Goal: Contribute content

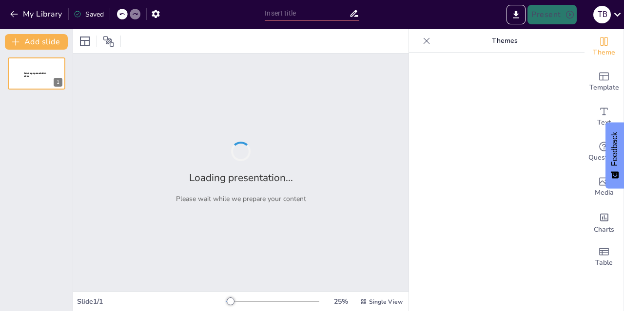
type input "Understanding Rules and Appropriate Behavior in the Classroom"
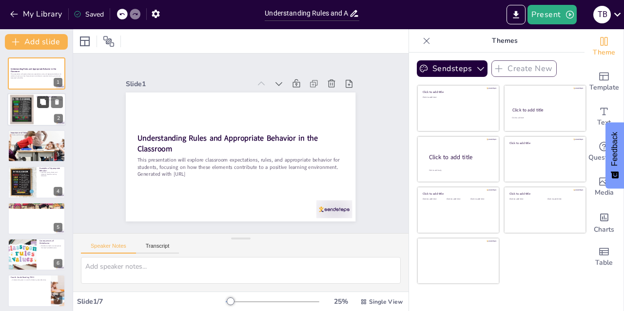
click at [37, 102] on button at bounding box center [43, 102] width 12 height 12
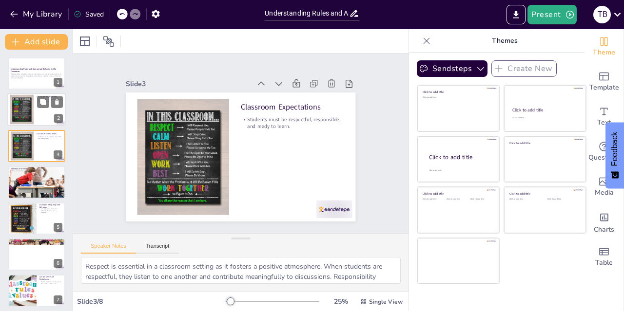
click at [25, 117] on div at bounding box center [22, 110] width 30 height 30
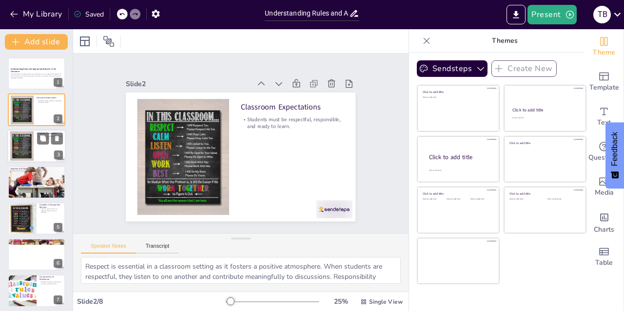
click at [25, 141] on div at bounding box center [22, 146] width 30 height 30
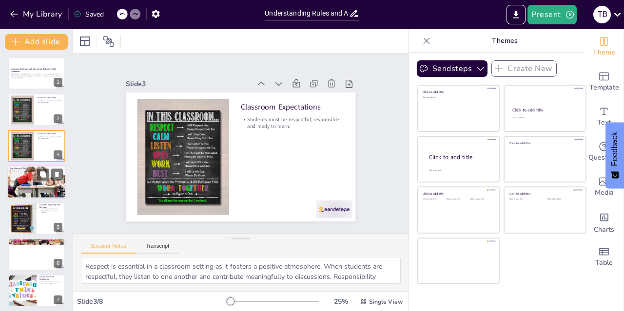
click at [29, 174] on div at bounding box center [36, 182] width 63 height 33
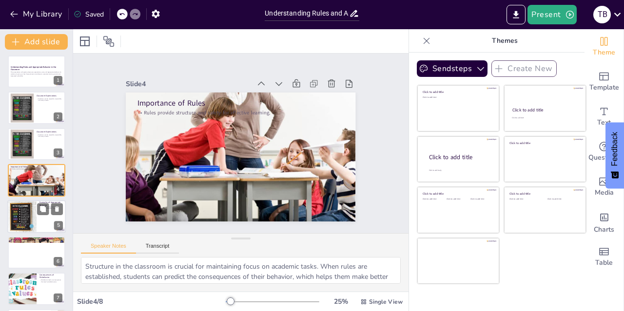
click at [30, 207] on div at bounding box center [22, 216] width 44 height 33
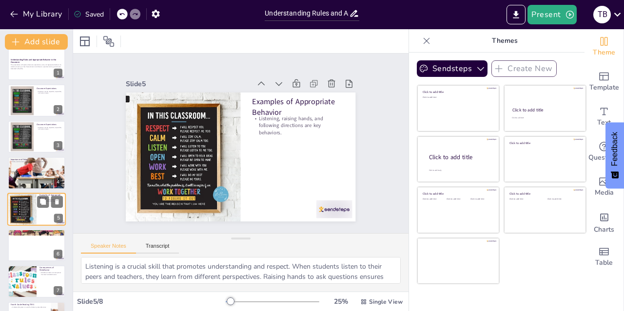
scroll to position [40, 0]
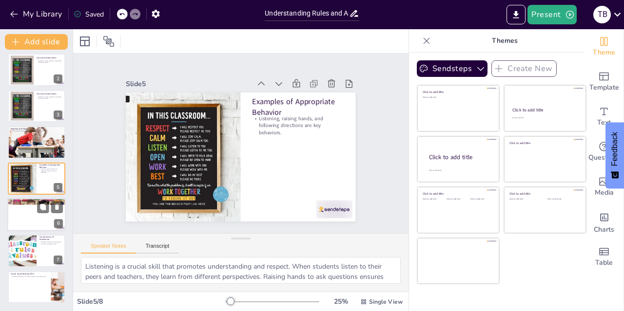
click at [13, 206] on div at bounding box center [36, 214] width 58 height 33
type textarea "A supportive classroom community is essential for student engagement. When stud…"
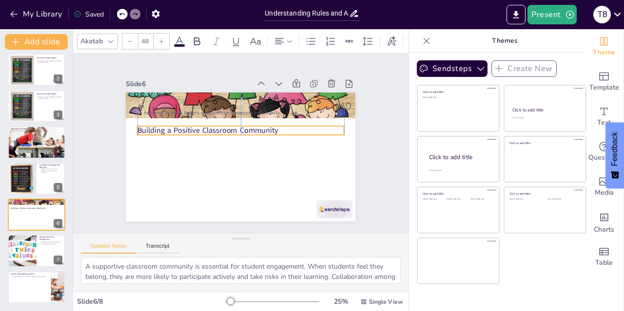
drag, startPoint x: 228, startPoint y: 100, endPoint x: 228, endPoint y: 127, distance: 27.3
click at [228, 127] on p "Building a Positive Classroom Community" at bounding box center [231, 152] width 146 height 161
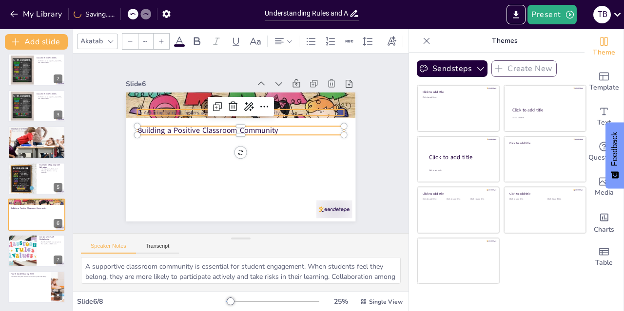
type input "32"
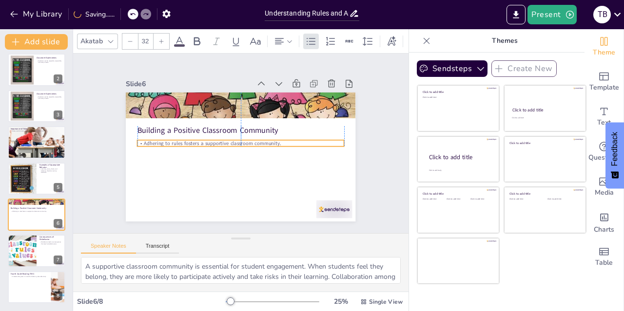
drag, startPoint x: 185, startPoint y: 107, endPoint x: 187, endPoint y: 138, distance: 31.2
click at [196, 138] on p "Adhering to rules fosters a supportive classroom community." at bounding box center [241, 144] width 90 height 192
click at [377, 129] on div "Slide 1 Understanding Rules and Appropriate Behavior in the Classroom This pres…" at bounding box center [240, 143] width 377 height 342
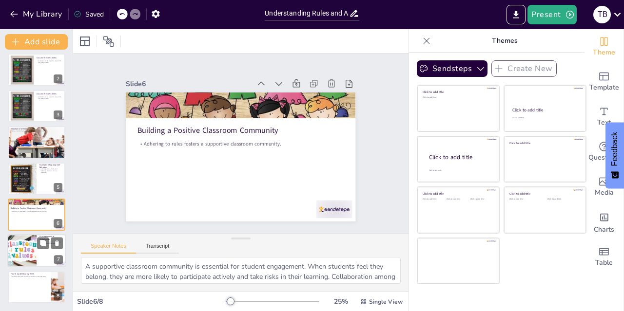
click at [27, 252] on div at bounding box center [22, 251] width 66 height 33
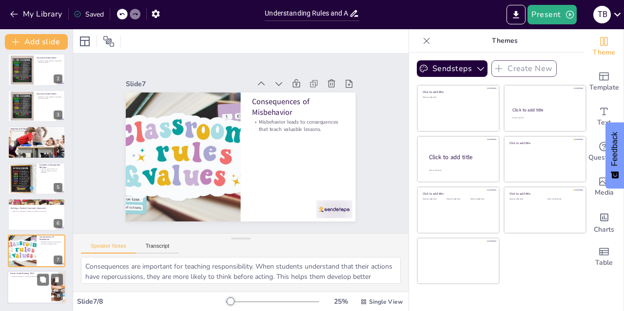
click at [32, 288] on div at bounding box center [36, 287] width 58 height 33
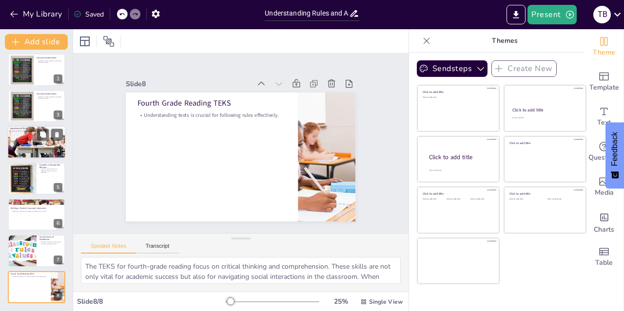
click at [37, 138] on div at bounding box center [36, 142] width 63 height 33
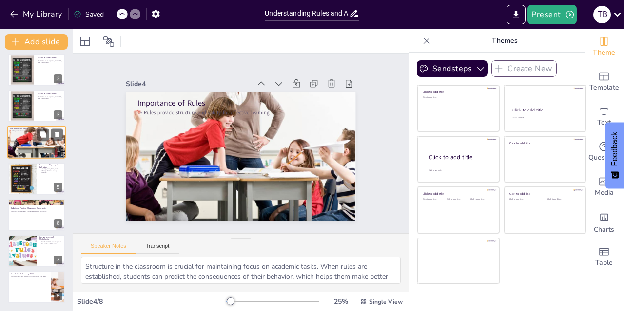
scroll to position [2, 0]
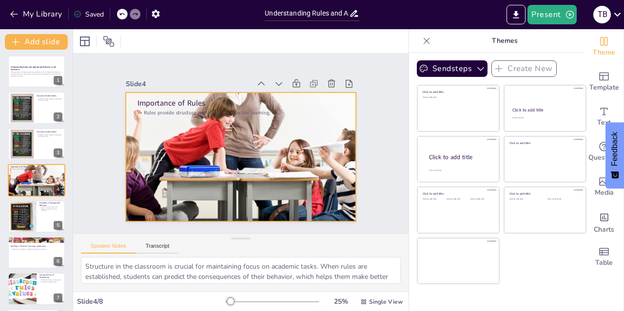
click at [184, 162] on div at bounding box center [252, 151] width 236 height 280
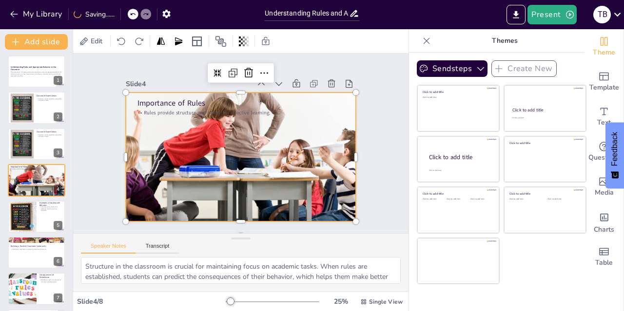
drag, startPoint x: 119, startPoint y: 82, endPoint x: 167, endPoint y: 133, distance: 70.0
click at [174, 133] on div "Slide 4 Importance of Rules Rules provide structure and safety for effective le…" at bounding box center [246, 143] width 145 height 229
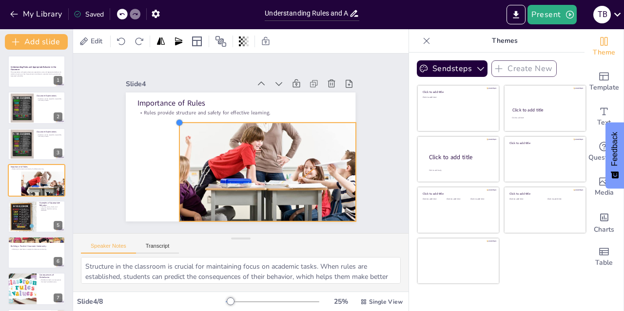
drag, startPoint x: 118, startPoint y: 88, endPoint x: 172, endPoint y: 136, distance: 72.1
click at [172, 136] on div "Importance of Rules Rules provide structure and safety for effective learning." at bounding box center [229, 136] width 239 height 262
click at [392, 77] on div "Slide 1 Understanding Rules and Appropriate Behavior in the Classroom This pres…" at bounding box center [240, 143] width 377 height 342
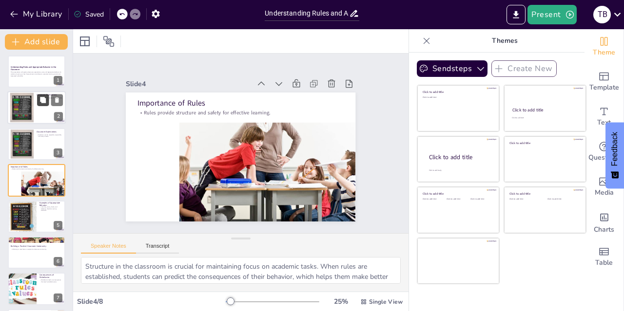
click at [47, 104] on button at bounding box center [43, 101] width 12 height 12
type textarea "Respect is essential in a classroom setting as it fosters a positive atmosphere…"
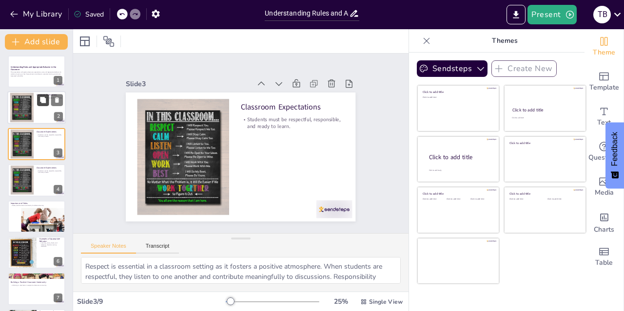
scroll to position [0, 0]
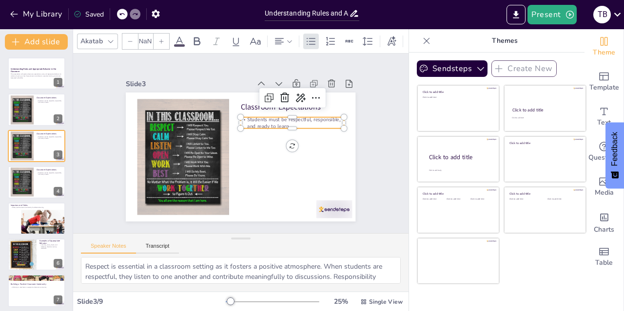
type input "32"
click at [286, 121] on p "Students must be respectful, responsible, and ready to learn." at bounding box center [254, 90] width 72 height 92
click at [279, 141] on p "Students must be respectful, responsible, and ready to learn." at bounding box center [266, 193] width 25 height 104
click at [261, 152] on p "Students must be respectful, responsible, and ready to learn." at bounding box center [221, 195] width 80 height 86
click at [290, 127] on p "Students must be respectful, responsible, and ready to learn." at bounding box center [287, 173] width 72 height 92
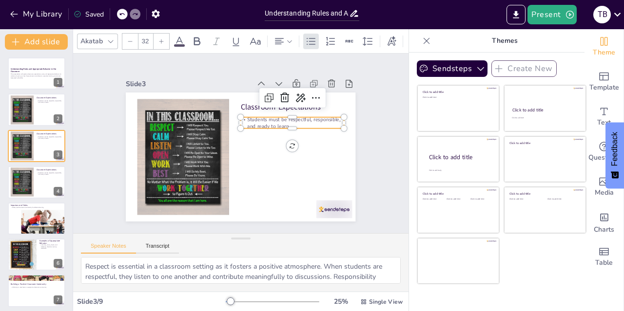
click at [235, 122] on p "Students must be respectful, responsible, and ready to learn." at bounding box center [185, 141] width 100 height 55
click at [275, 141] on p "Students must be respectful, responsible, and ready to learn." at bounding box center [266, 193] width 25 height 104
click at [275, 132] on p "Students must be respectful, responsible, and ready to learn." at bounding box center [280, 182] width 55 height 100
click at [172, 95] on icon at bounding box center [164, 102] width 16 height 16
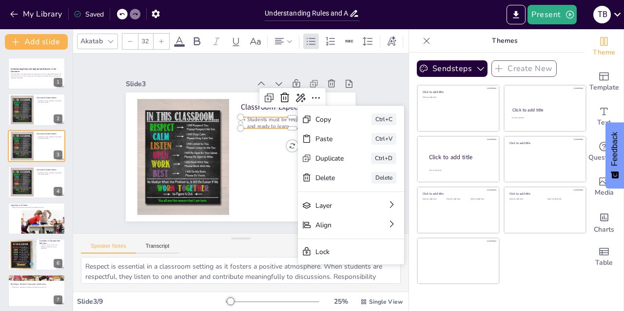
click at [346, 93] on div "Slide 1 Understanding Rules and Appropriate Behavior in the Classroom This pres…" at bounding box center [240, 143] width 212 height 310
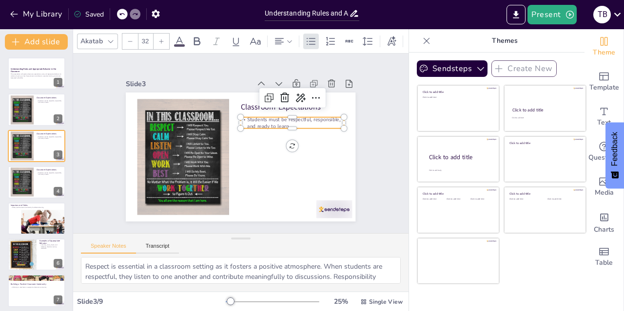
click at [238, 135] on p "Students must be respectful, responsible, and ready to learn." at bounding box center [186, 153] width 104 height 36
click at [378, 103] on div "Slide 1 Understanding Rules and Appropriate Behavior in the Classroom This pres…" at bounding box center [240, 143] width 377 height 342
click at [276, 122] on p "Students must be respectful, responsible, and ready to learn." at bounding box center [293, 158] width 92 height 72
click at [266, 209] on icon at bounding box center [258, 217] width 16 height 16
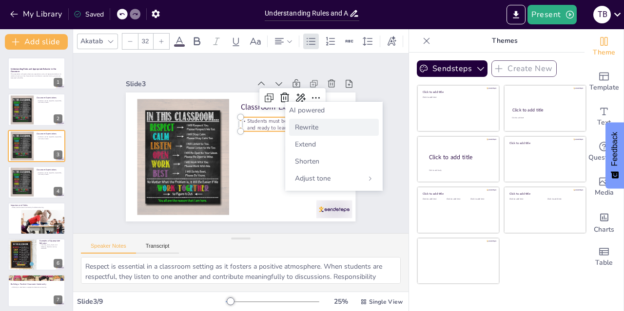
click at [304, 123] on span "Rewrite" at bounding box center [306, 127] width 23 height 9
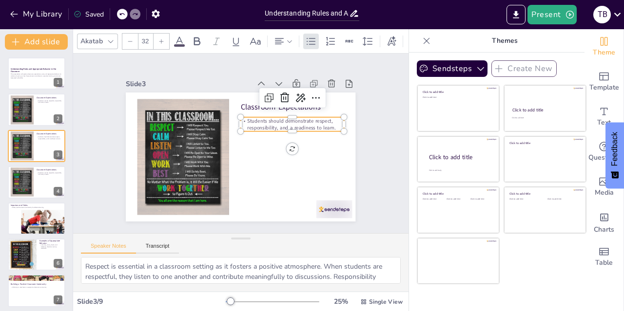
scroll to position [32, 0]
click at [39, 176] on button at bounding box center [43, 175] width 12 height 12
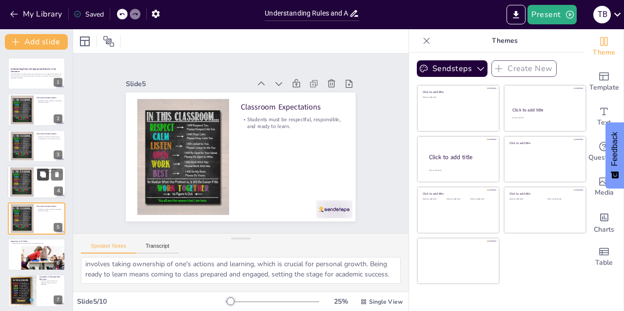
scroll to position [38, 0]
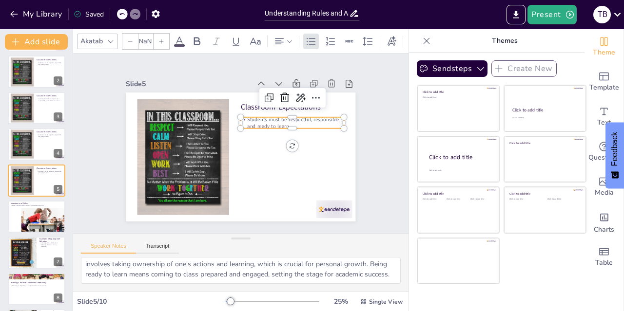
type input "32"
click at [231, 123] on p "Students must be respectful, responsible, and ready to learn." at bounding box center [188, 124] width 86 height 80
click at [270, 116] on p "Students must be respectful, responsible, and ready to learn." at bounding box center [242, 88] width 55 height 100
click at [227, 116] on p "Students must be respectful, responsible, and ready to learn." at bounding box center [214, 94] width 25 height 104
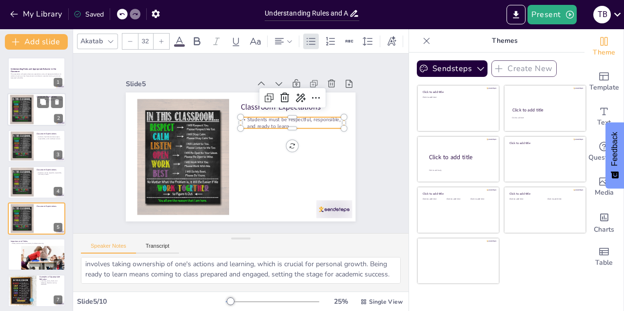
click at [23, 114] on div at bounding box center [22, 110] width 30 height 30
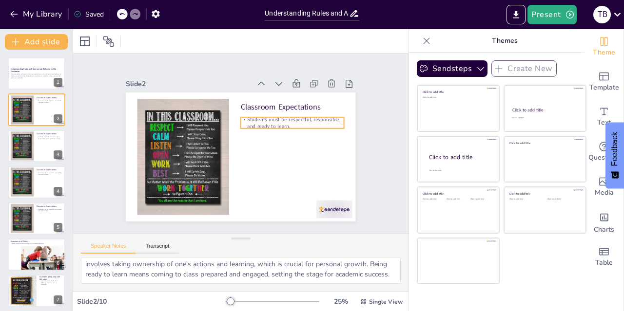
click at [231, 121] on p "Students must be respectful, responsible, and ready to learn." at bounding box center [188, 124] width 86 height 80
click at [238, 135] on p "Students must be respectful, responsible, and ready to learn." at bounding box center [186, 153] width 104 height 36
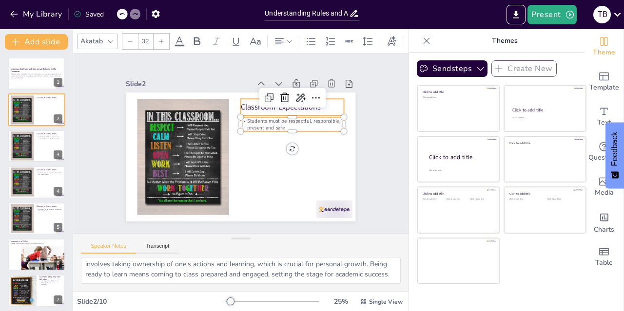
type input "48"
click at [312, 131] on p "Classroom Expectations" at bounding box center [291, 181] width 42 height 101
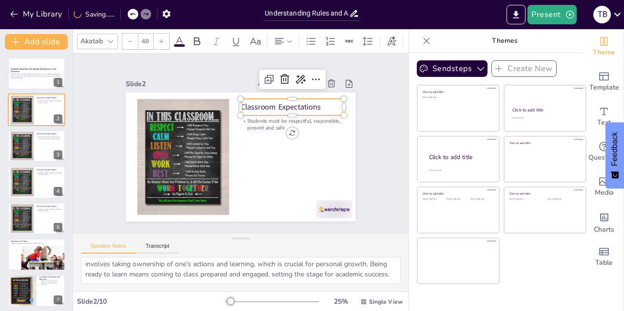
click at [258, 171] on p "Classroom Expectations" at bounding box center [208, 197] width 99 height 52
click at [271, 164] on p "Classroom Expectations" at bounding box center [232, 206] width 77 height 84
click at [211, 104] on p "Classroom Expectations" at bounding box center [190, 105] width 42 height 101
click at [271, 105] on p "Classroom Expectations" at bounding box center [302, 131] width 99 height 52
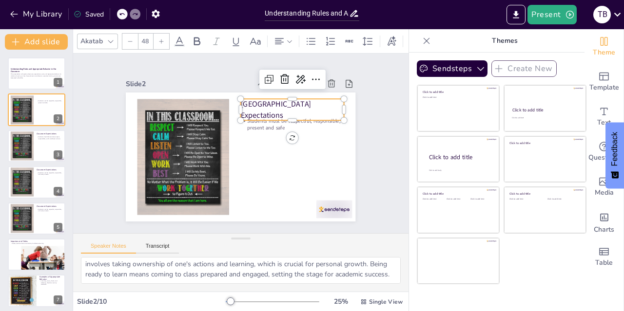
click at [358, 132] on div "Slide 1 Understanding Rules and Appropriate Behavior in the Classroom This pres…" at bounding box center [240, 143] width 236 height 319
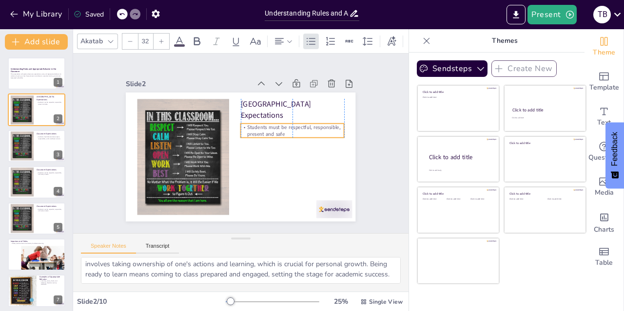
drag, startPoint x: 264, startPoint y: 124, endPoint x: 265, endPoint y: 130, distance: 6.4
click at [254, 148] on p "Students must be respectful, responsible, present and safe" at bounding box center [211, 188] width 86 height 80
click at [371, 136] on div "Slide 1 Understanding Rules and Appropriate Behavior in the Classroom This pres…" at bounding box center [240, 143] width 284 height 156
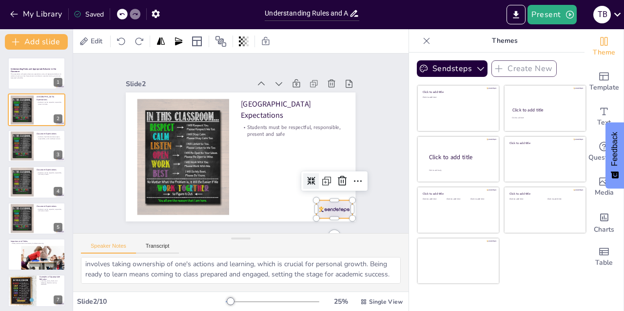
click at [268, 49] on div at bounding box center [251, 29] width 34 height 40
click at [336, 177] on icon at bounding box center [342, 181] width 12 height 12
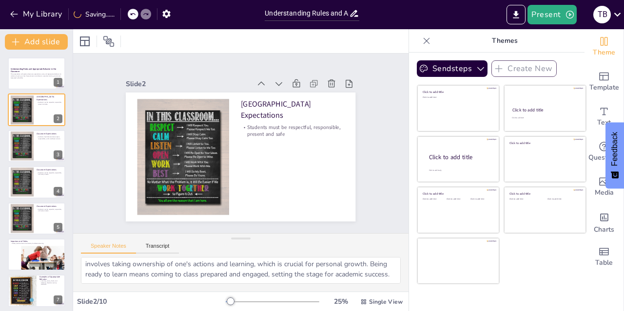
click at [346, 153] on div "Slide 1 Understanding Rules and Appropriate Behavior in the Classroom This pres…" at bounding box center [240, 143] width 212 height 310
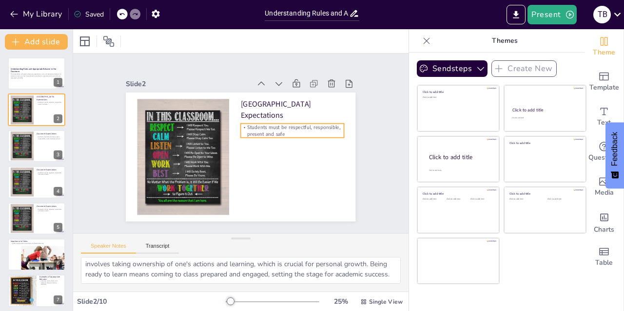
click at [239, 131] on p "Students must be respectful, responsible, present and safe" at bounding box center [187, 146] width 104 height 36
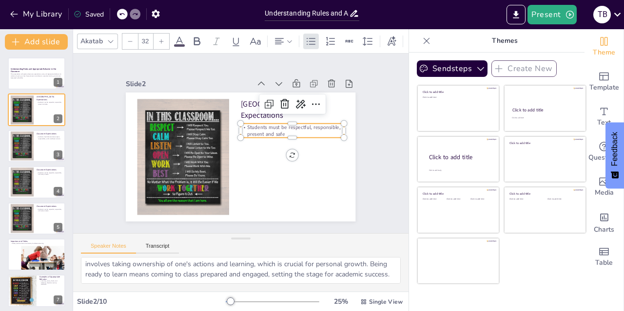
click at [286, 131] on p "Students must be respectful, responsible, present and safe" at bounding box center [292, 131] width 103 height 14
click at [236, 131] on p "Students must be respectful, responsible, present and safe" at bounding box center [204, 105] width 64 height 96
click at [244, 142] on p at bounding box center [203, 179] width 81 height 75
click at [27, 75] on p "This presentation will explore classroom expectations, rules, and appropriate b…" at bounding box center [36, 75] width 53 height 3
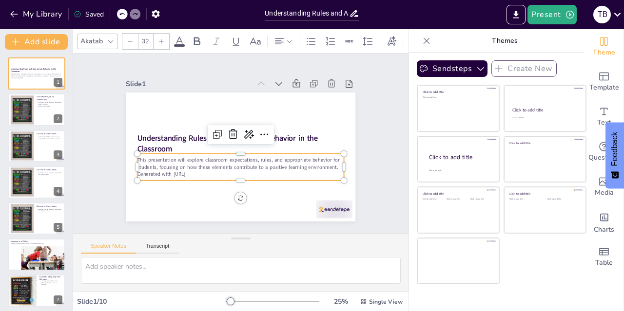
click at [195, 171] on p "Generated with [URL]" at bounding box center [235, 174] width 204 height 50
click at [235, 171] on p "Generated with [URL]" at bounding box center [270, 134] width 71 height 199
click at [45, 101] on icon at bounding box center [43, 102] width 6 height 6
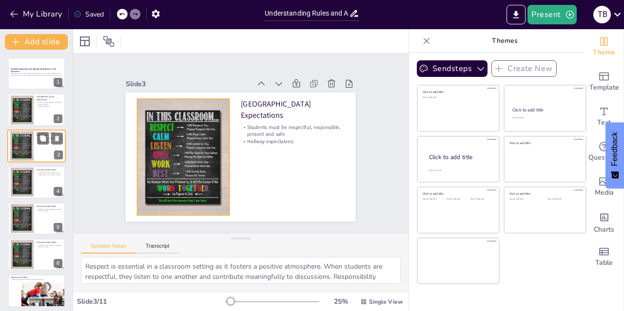
drag, startPoint x: 31, startPoint y: 154, endPoint x: 27, endPoint y: 147, distance: 8.5
click at [27, 147] on div at bounding box center [22, 146] width 30 height 30
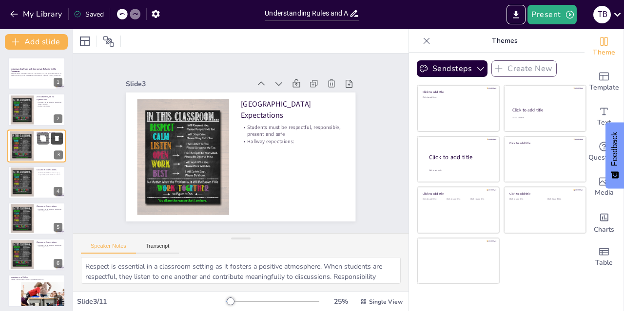
click at [57, 138] on icon at bounding box center [57, 138] width 4 height 5
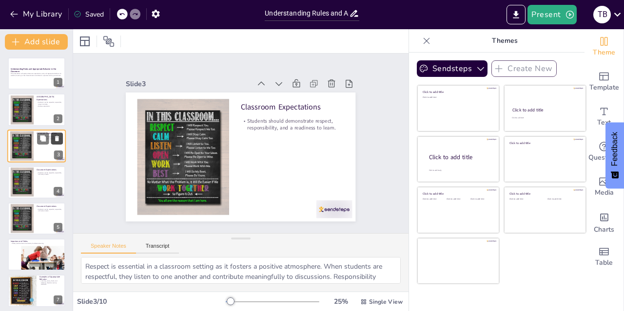
click at [57, 144] on button at bounding box center [57, 139] width 12 height 12
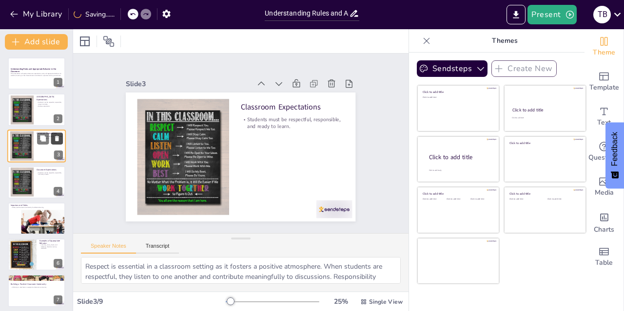
click at [57, 144] on button at bounding box center [57, 139] width 12 height 12
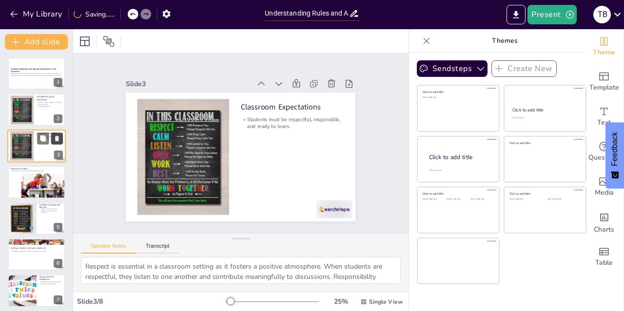
click at [57, 144] on button at bounding box center [57, 139] width 12 height 12
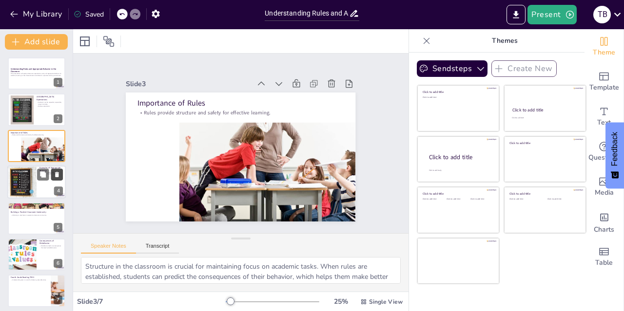
click at [52, 177] on button at bounding box center [57, 175] width 12 height 12
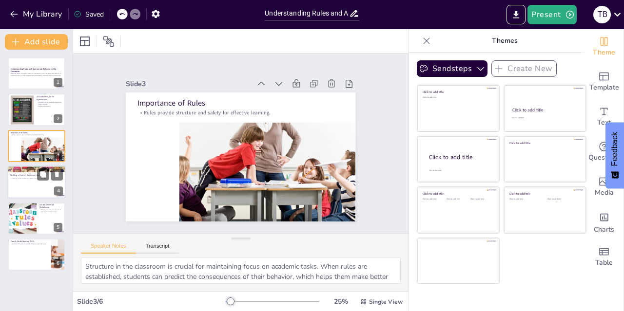
click at [22, 182] on div at bounding box center [36, 182] width 58 height 33
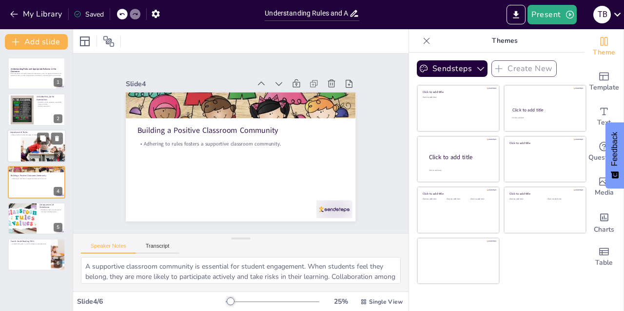
click at [31, 150] on div at bounding box center [43, 149] width 49 height 25
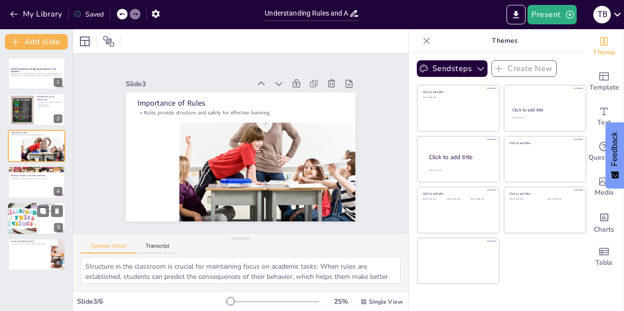
click at [28, 217] on div at bounding box center [22, 218] width 66 height 33
type textarea "Consequences are important for teaching responsibility. When students understan…"
